Goal: Task Accomplishment & Management: Complete application form

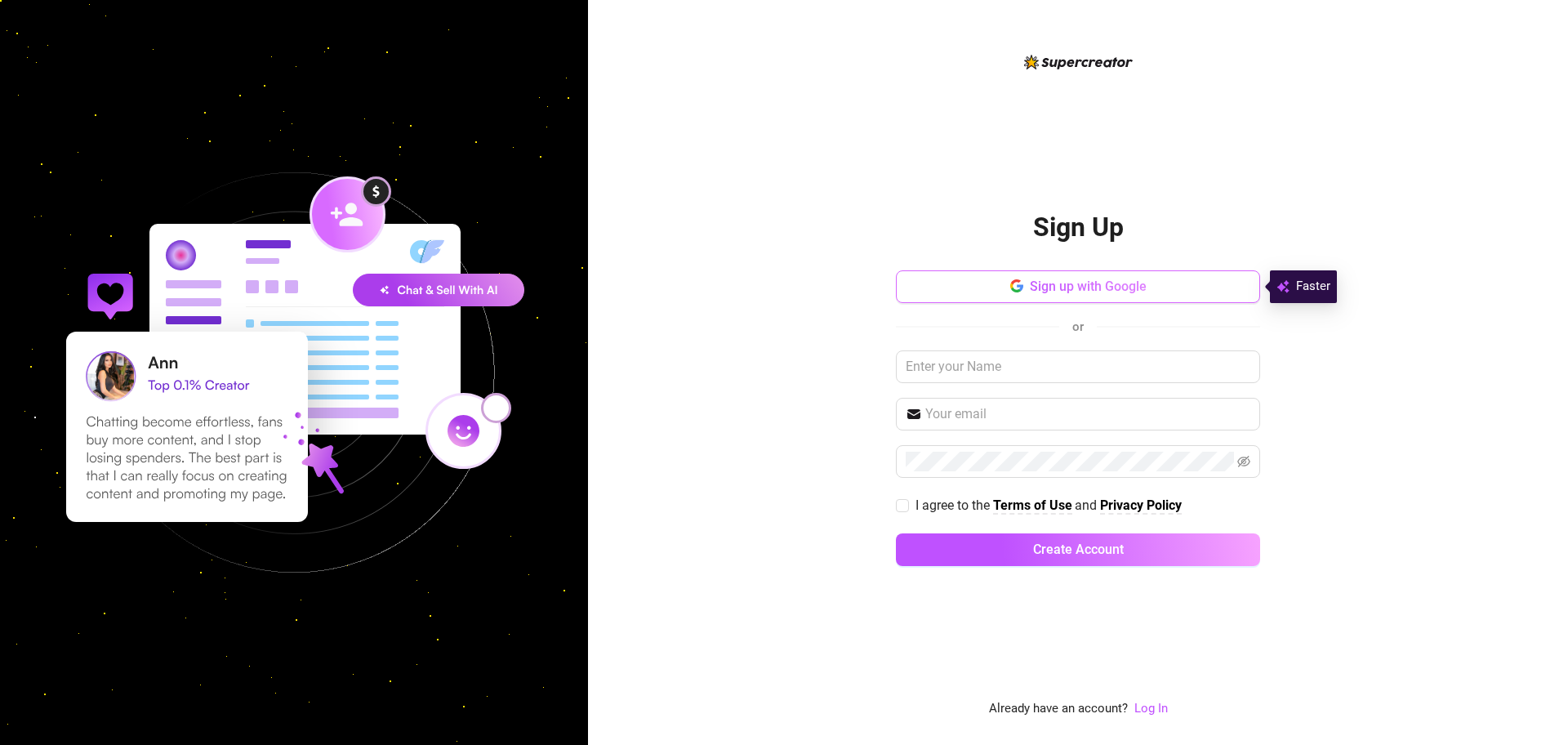
click at [1137, 291] on span "Sign up with Google" at bounding box center [1088, 286] width 117 height 16
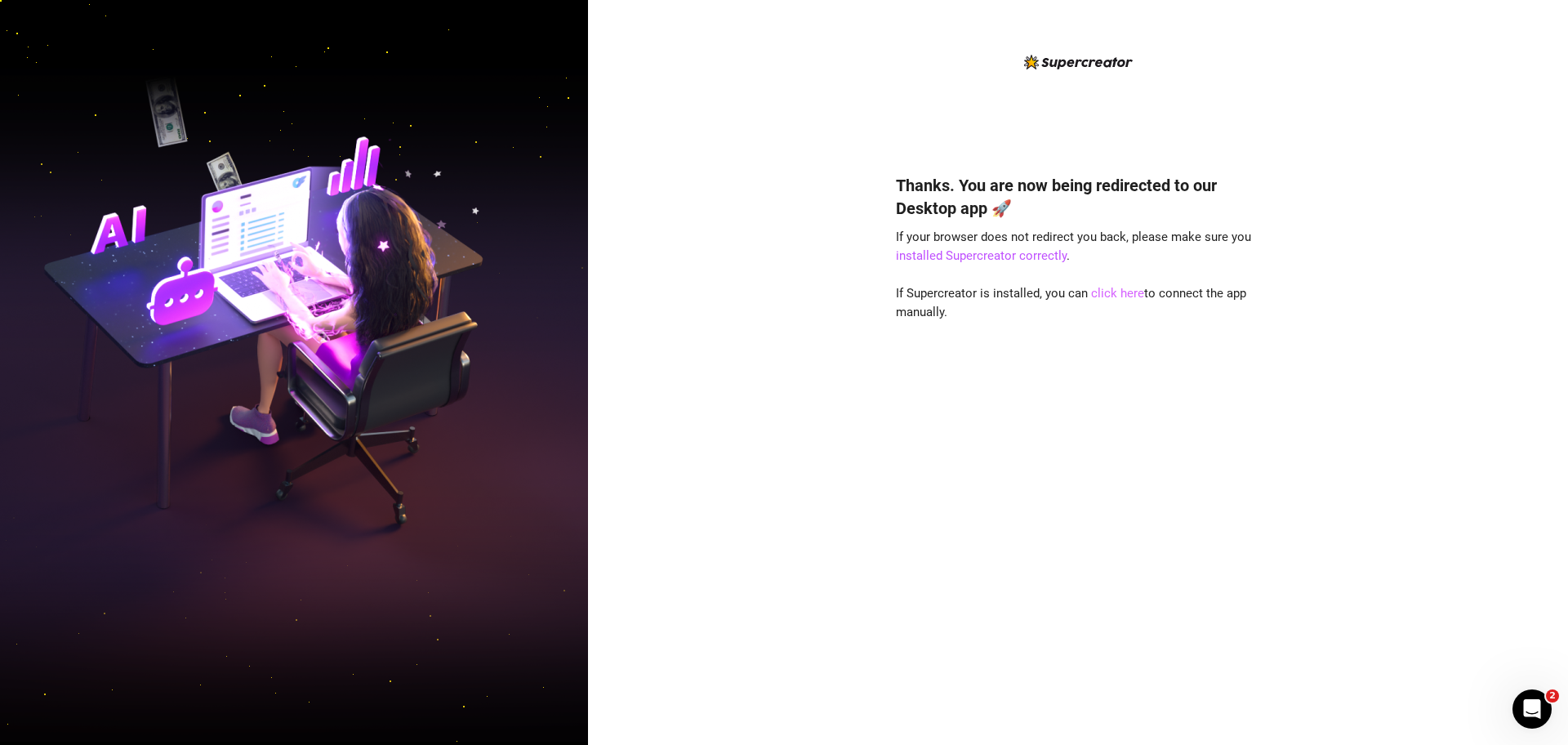
click at [1114, 294] on link "click here" at bounding box center [1118, 294] width 53 height 15
click at [1120, 292] on link "click here" at bounding box center [1118, 294] width 53 height 15
click at [1114, 298] on link "click here" at bounding box center [1118, 294] width 53 height 15
click at [1117, 295] on link "click here" at bounding box center [1118, 294] width 53 height 15
click at [1097, 298] on link "click here" at bounding box center [1118, 294] width 53 height 15
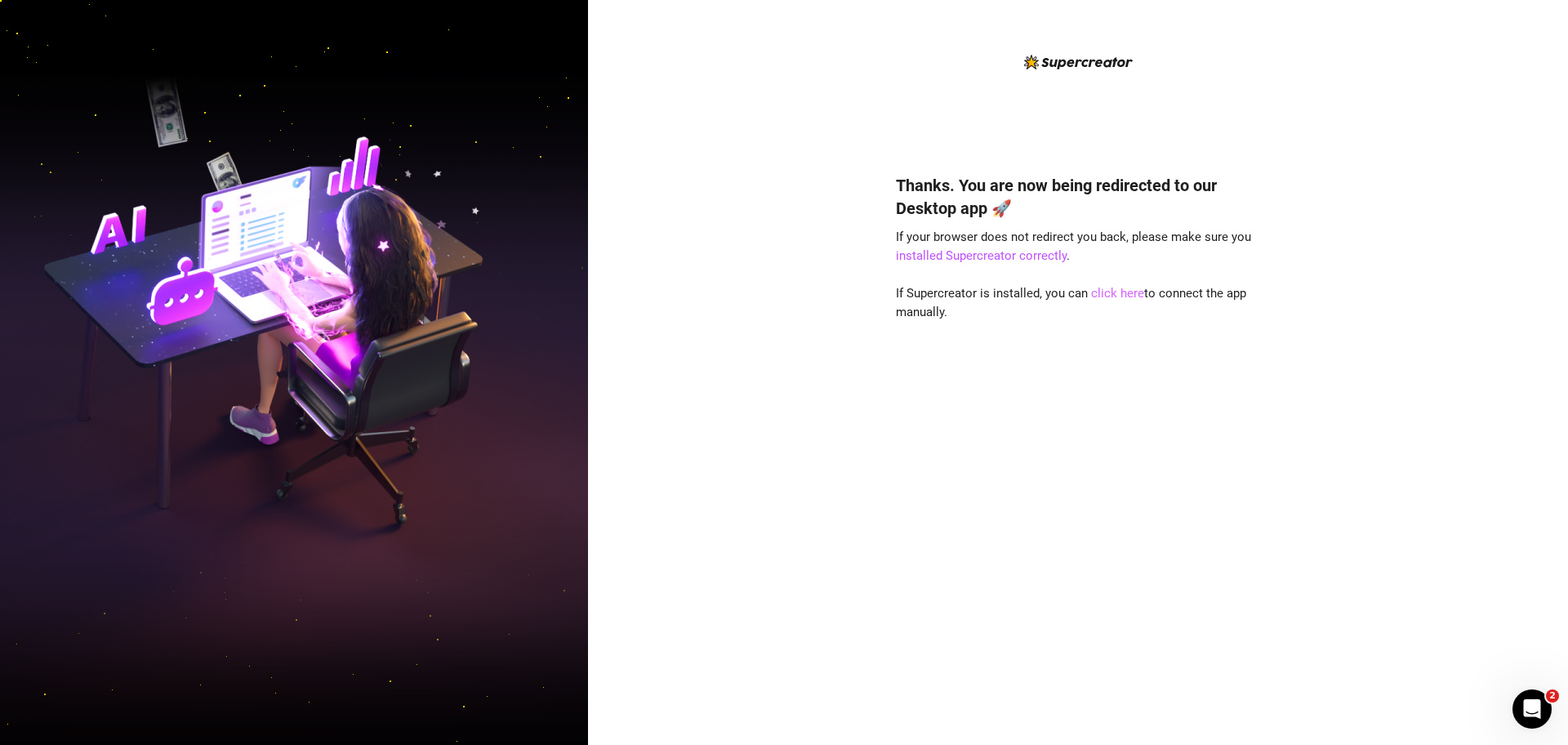
click at [1097, 298] on link "click here" at bounding box center [1118, 294] width 53 height 15
